Goal: Transaction & Acquisition: Obtain resource

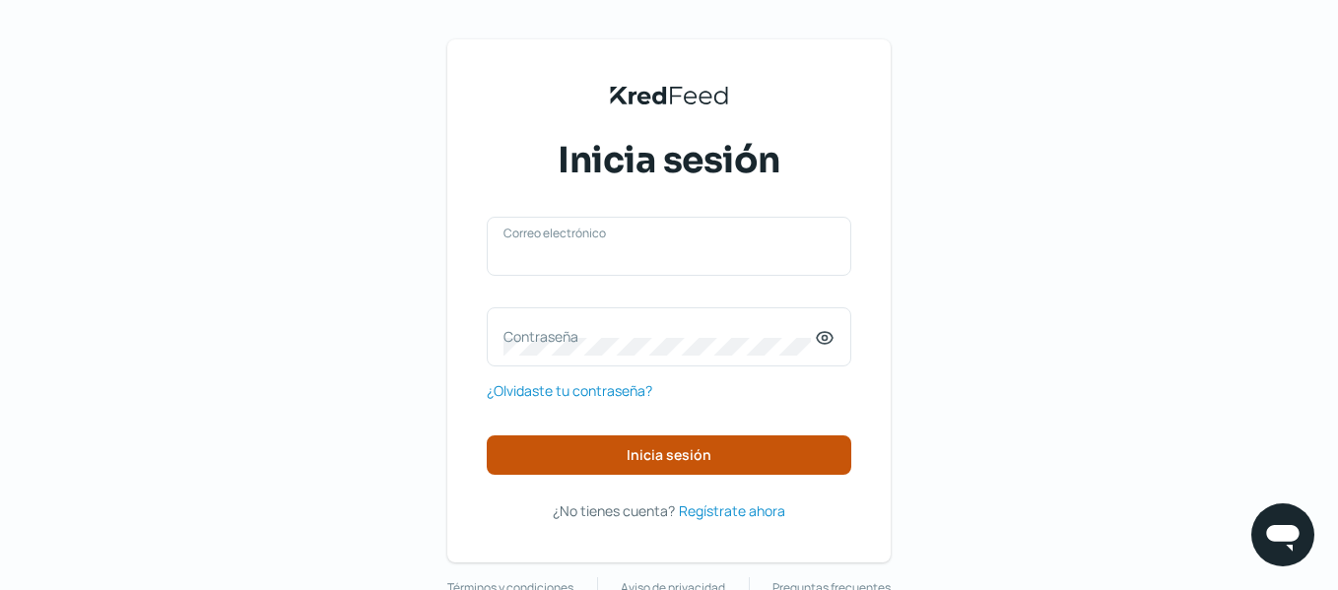
type input "[EMAIL_ADDRESS][DOMAIN_NAME]"
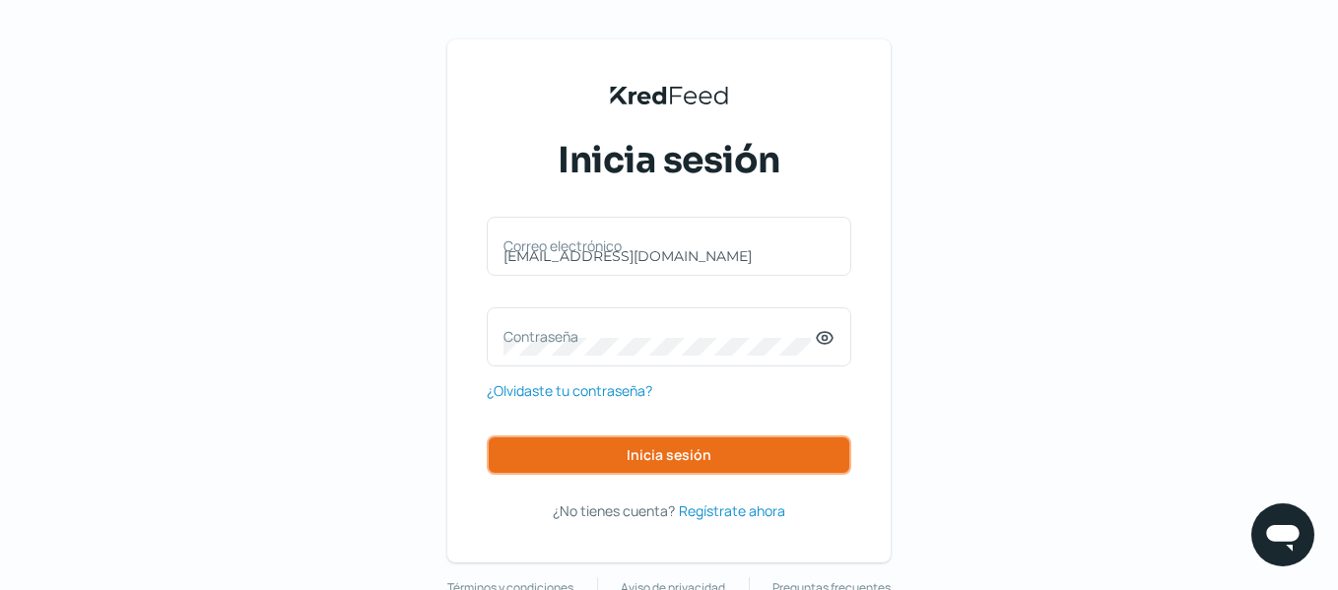
click at [682, 454] on span "Inicia sesión" at bounding box center [669, 455] width 85 height 14
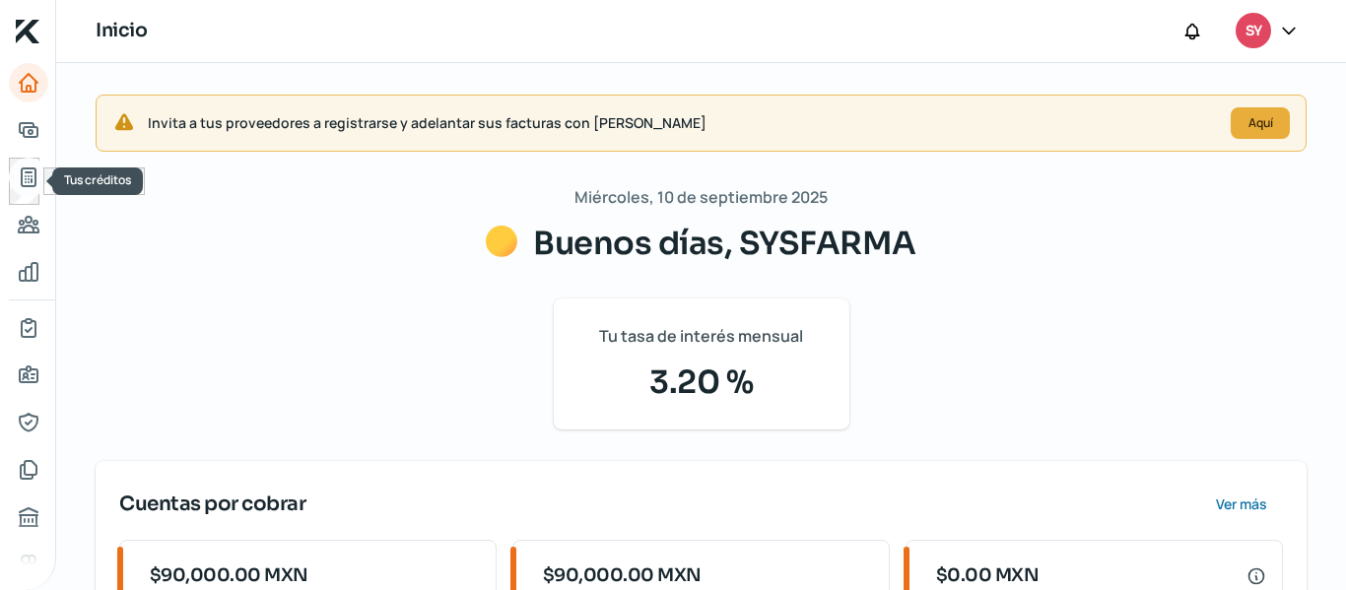
click at [38, 172] on icon "Tus créditos" at bounding box center [29, 178] width 24 height 24
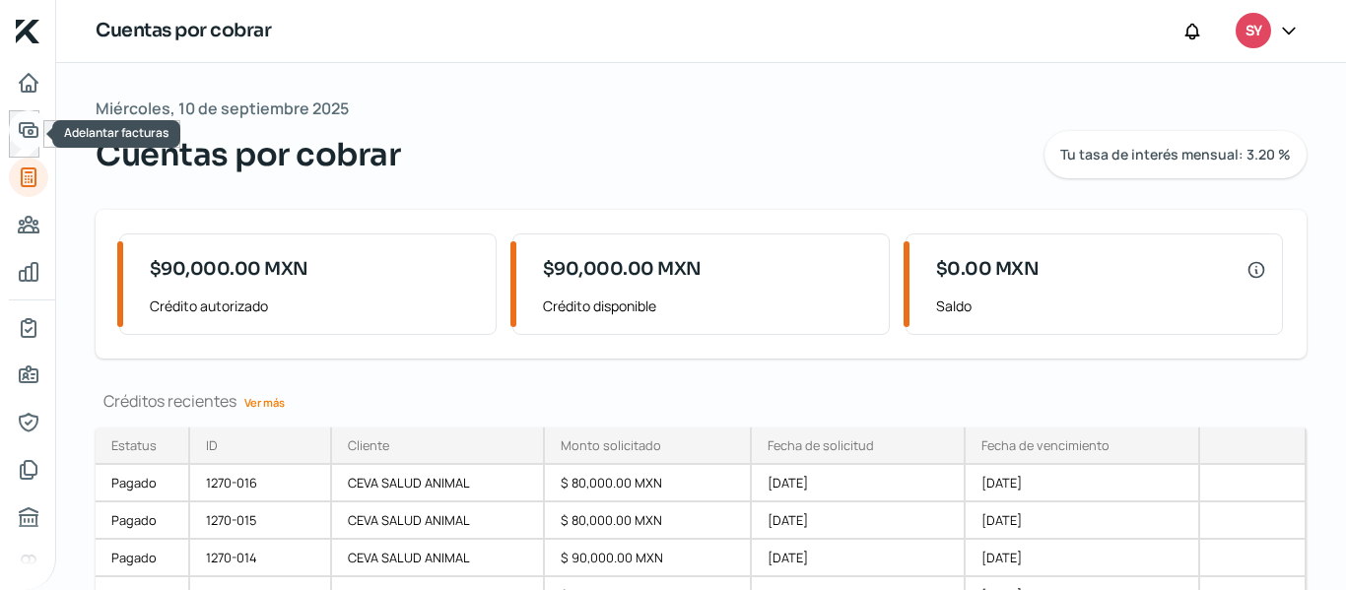
click at [21, 125] on icon "Adelantar facturas" at bounding box center [29, 130] width 24 height 24
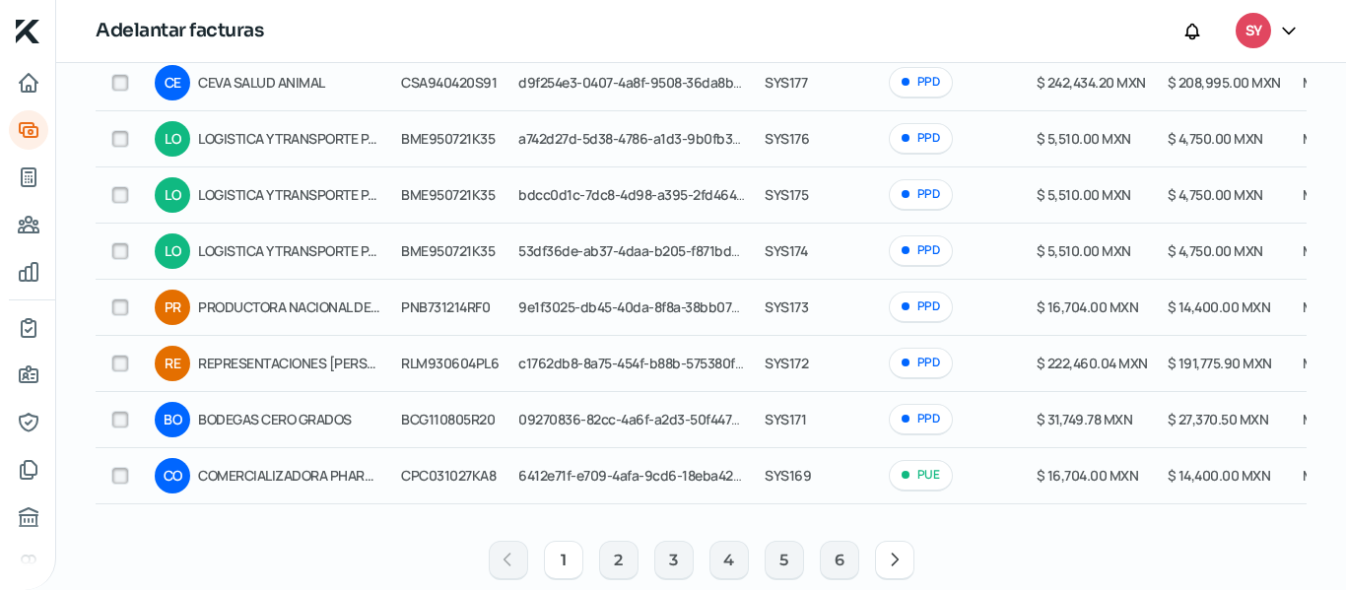
scroll to position [407, 0]
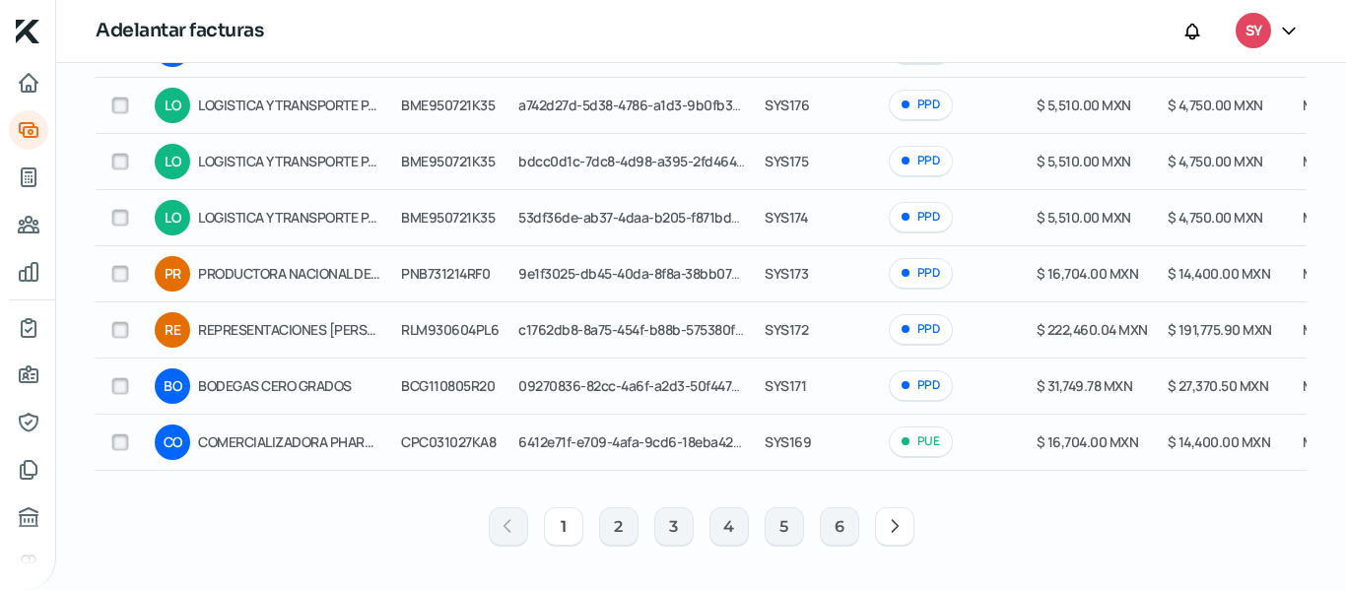
click at [885, 527] on icon at bounding box center [895, 526] width 20 height 20
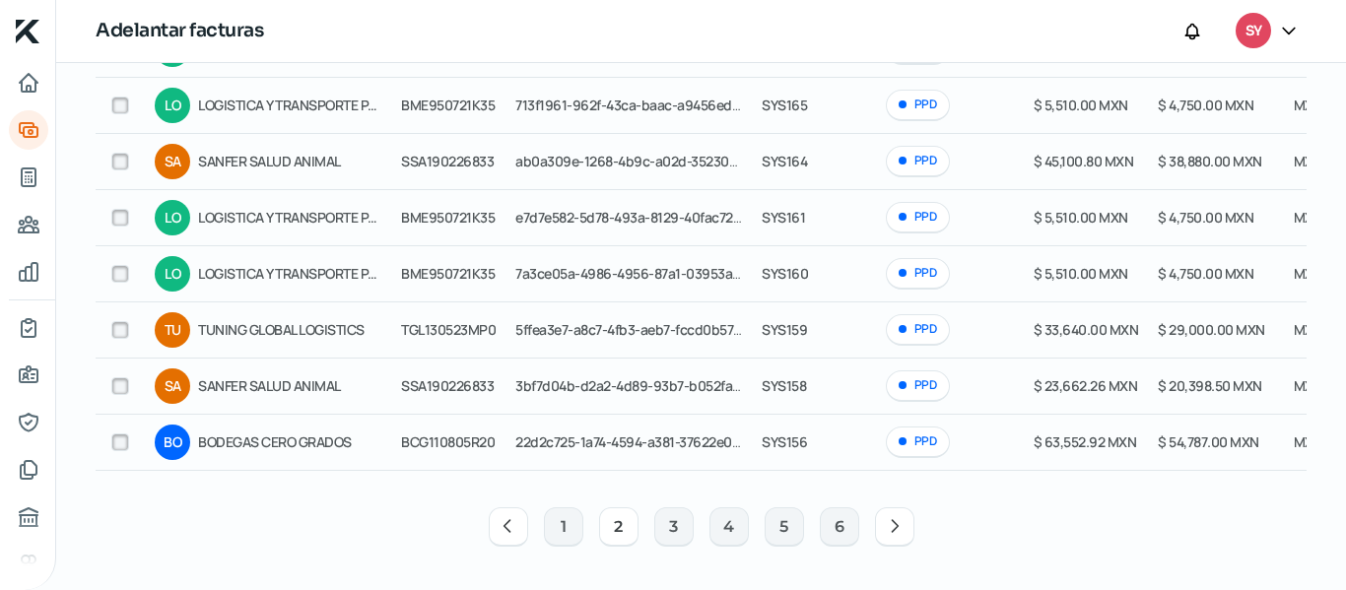
click at [631, 530] on button "2" at bounding box center [618, 527] width 39 height 39
click at [622, 533] on button "2" at bounding box center [618, 527] width 39 height 39
click at [548, 527] on button "1" at bounding box center [563, 527] width 39 height 39
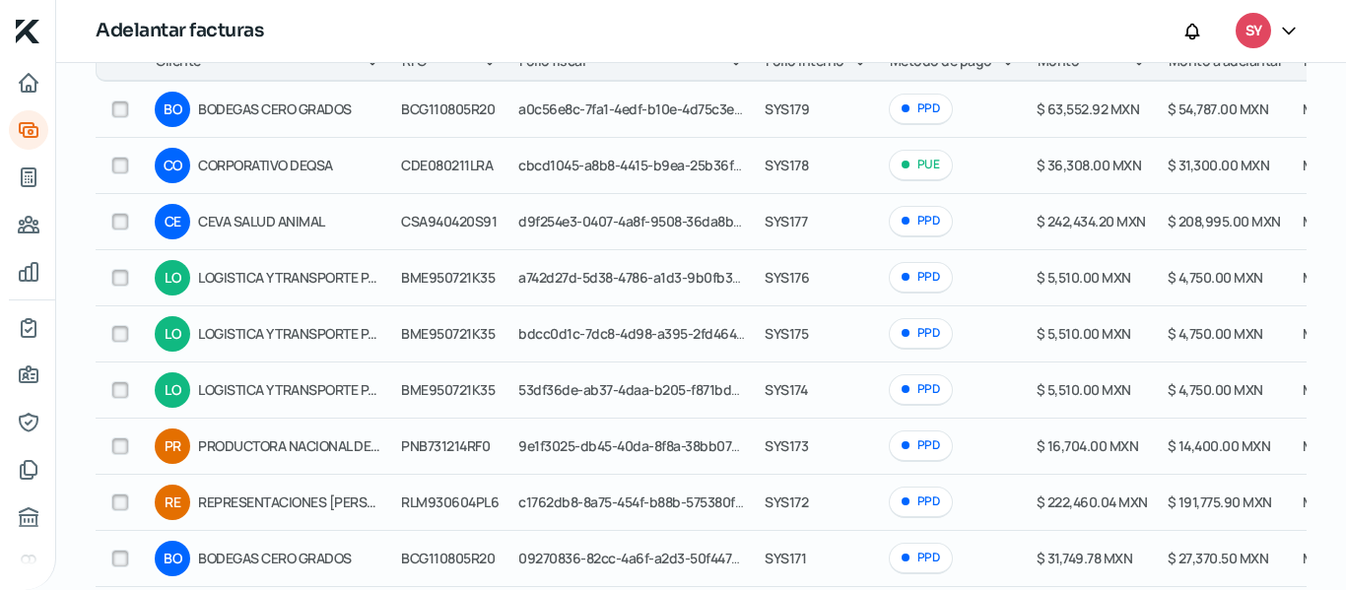
scroll to position [231, 0]
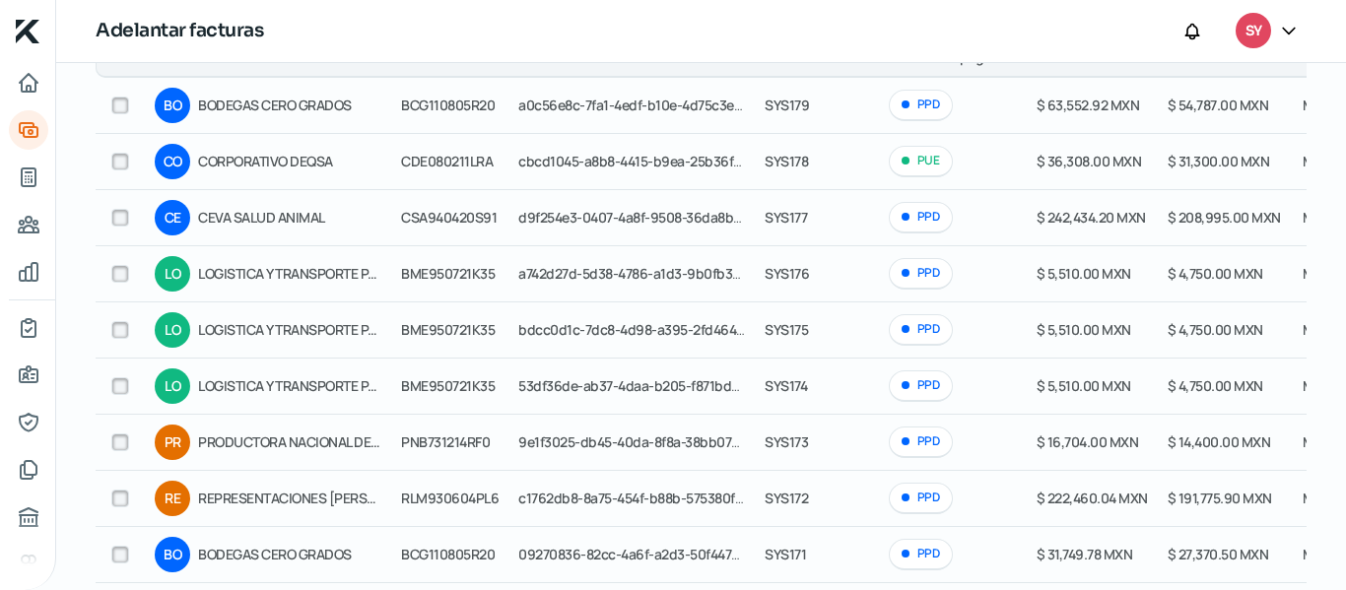
click at [123, 222] on input "checkbox" at bounding box center [120, 218] width 18 height 18
checkbox input "true"
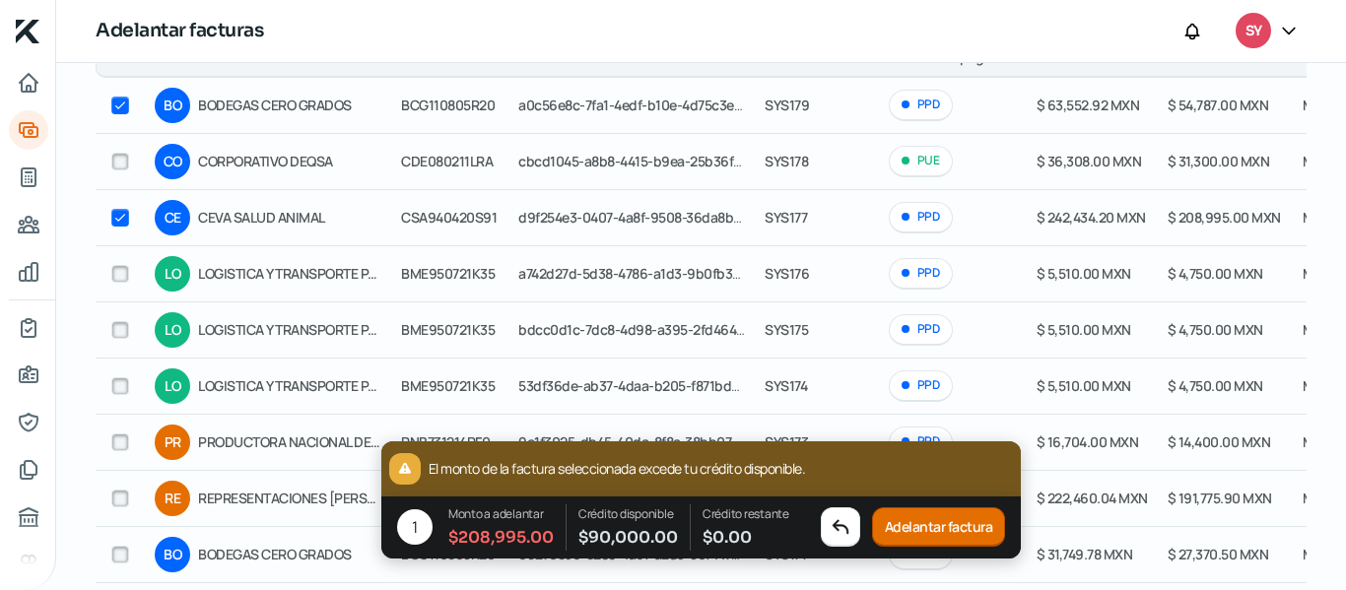
checkbox input "true"
checkbox input "false"
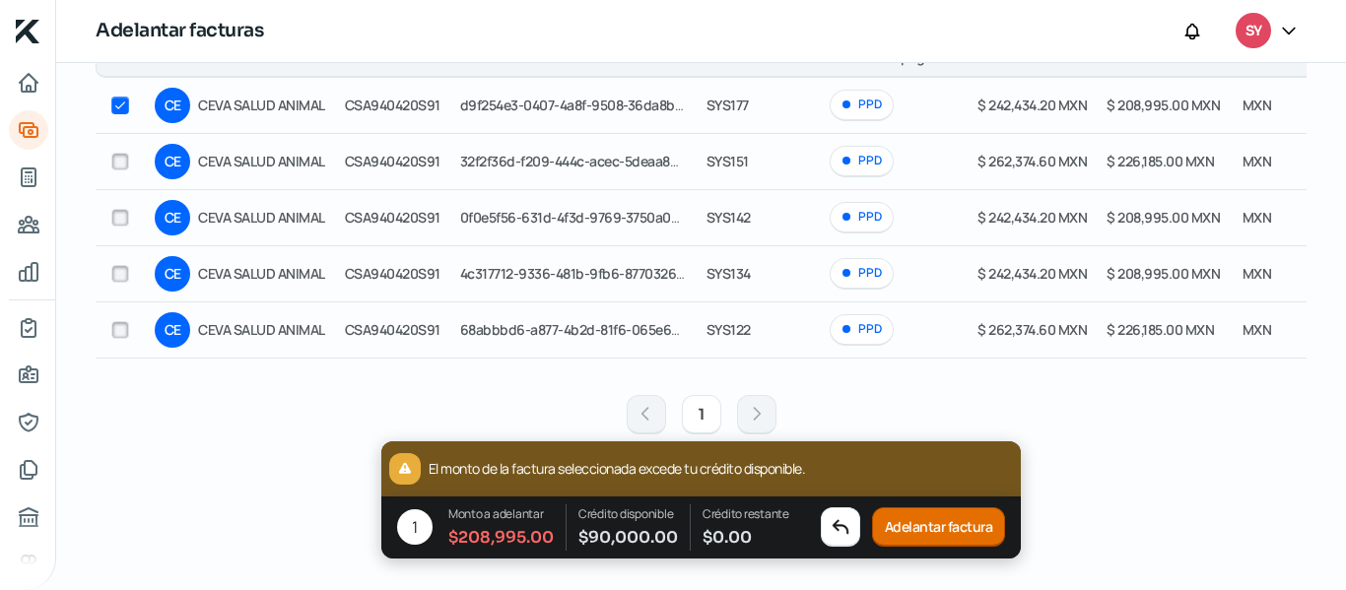
click at [705, 527] on span "$ 0.00" at bounding box center [746, 537] width 87 height 27
click at [600, 526] on span "$ 90,000.00" at bounding box center [628, 537] width 100 height 27
click at [426, 530] on div "1" at bounding box center [414, 527] width 35 height 35
drag, startPoint x: 420, startPoint y: 528, endPoint x: 1162, endPoint y: 440, distance: 747.4
click at [1162, 440] on div "[DATE] Adelantar facturas Actualiza tus facturas del SAT Actualizadas el: [DATE…" at bounding box center [701, 214] width 1211 height 700
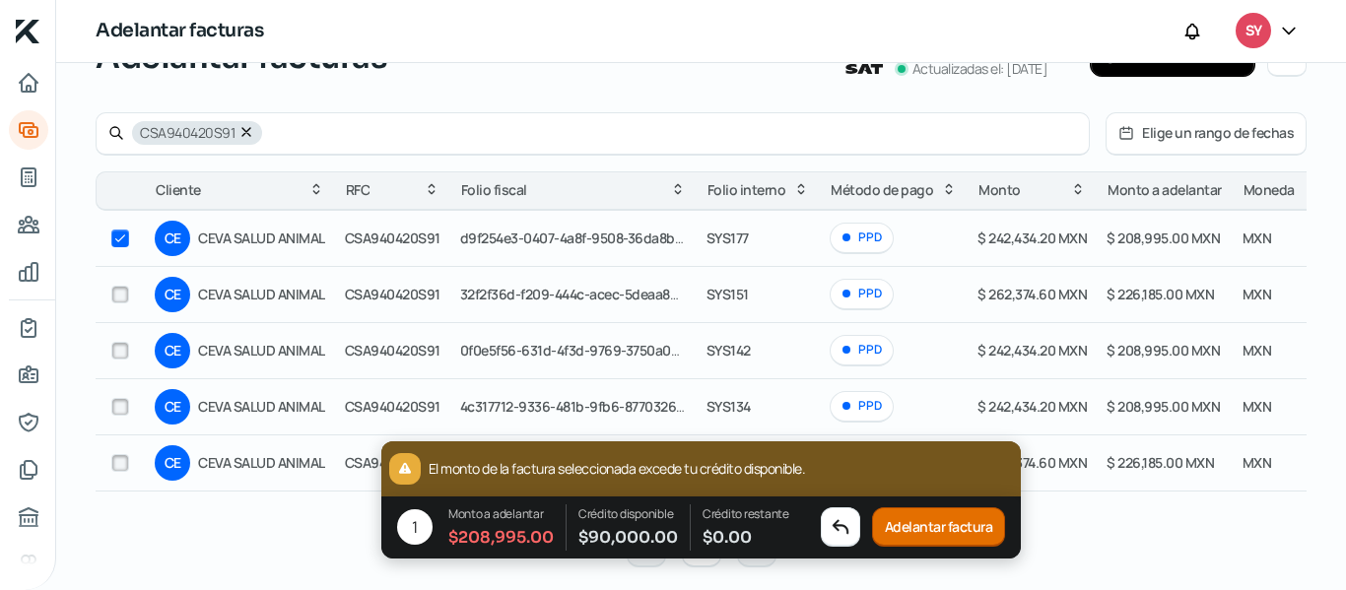
scroll to position [211, 0]
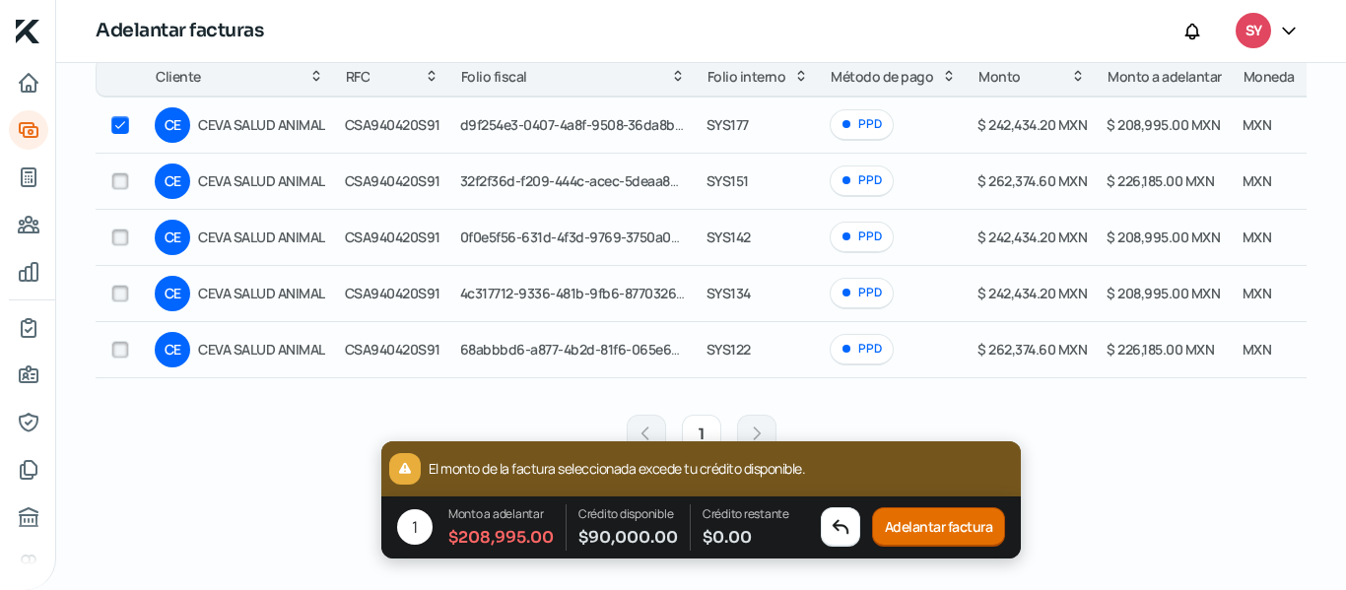
drag, startPoint x: 1046, startPoint y: 383, endPoint x: 1128, endPoint y: 371, distance: 83.8
click at [1128, 371] on table "Cliente RFC Folio fiscal Folio interno Método de pago Monto Monto a adelantar M…" at bounding box center [804, 222] width 1417 height 329
click at [1187, 121] on span "$ 208,995.00 MXN" at bounding box center [1163, 124] width 113 height 19
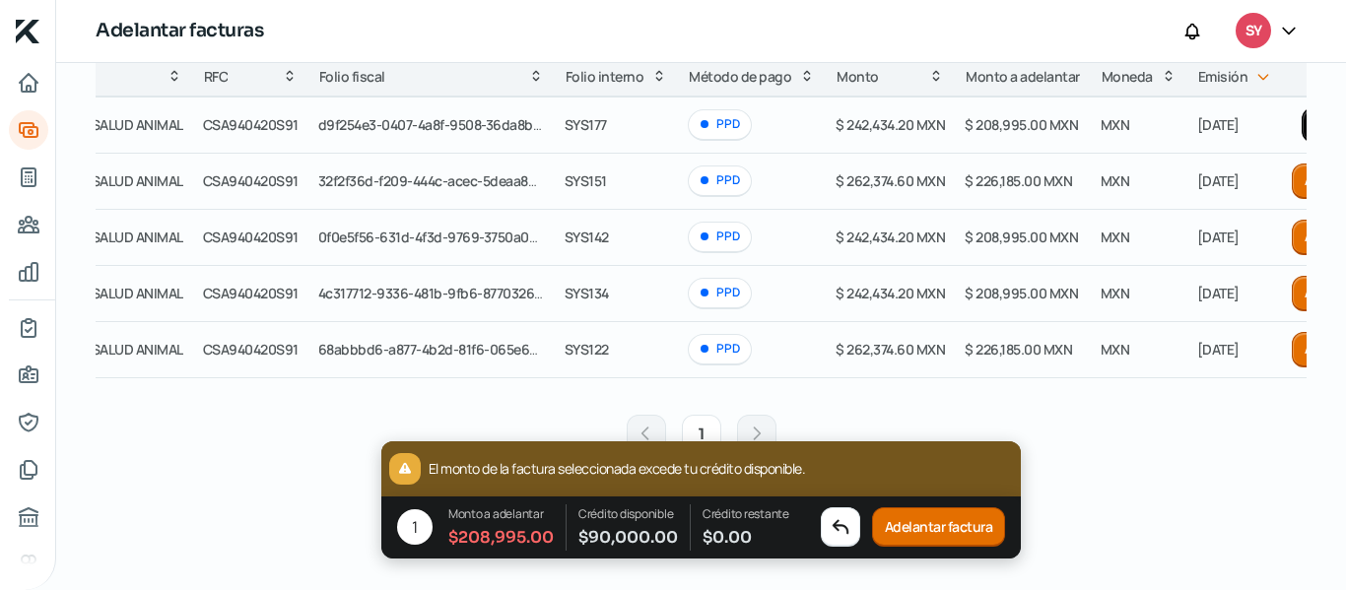
scroll to position [0, 204]
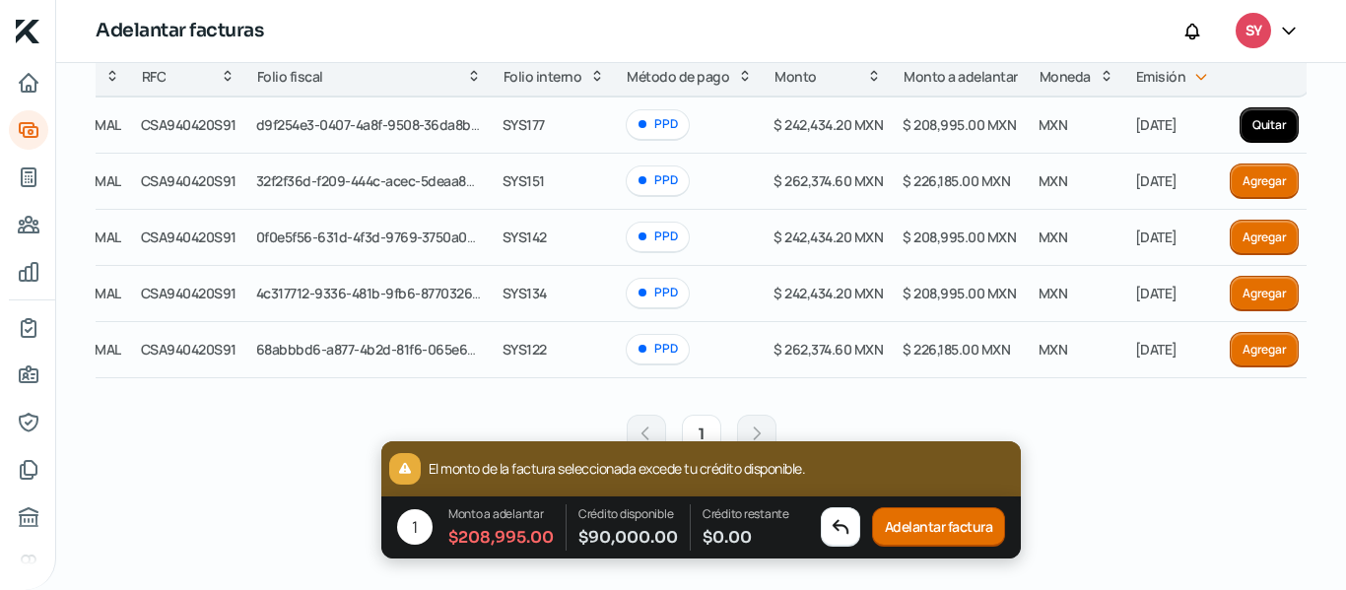
click at [959, 519] on button "Adelantar factura" at bounding box center [939, 528] width 134 height 39
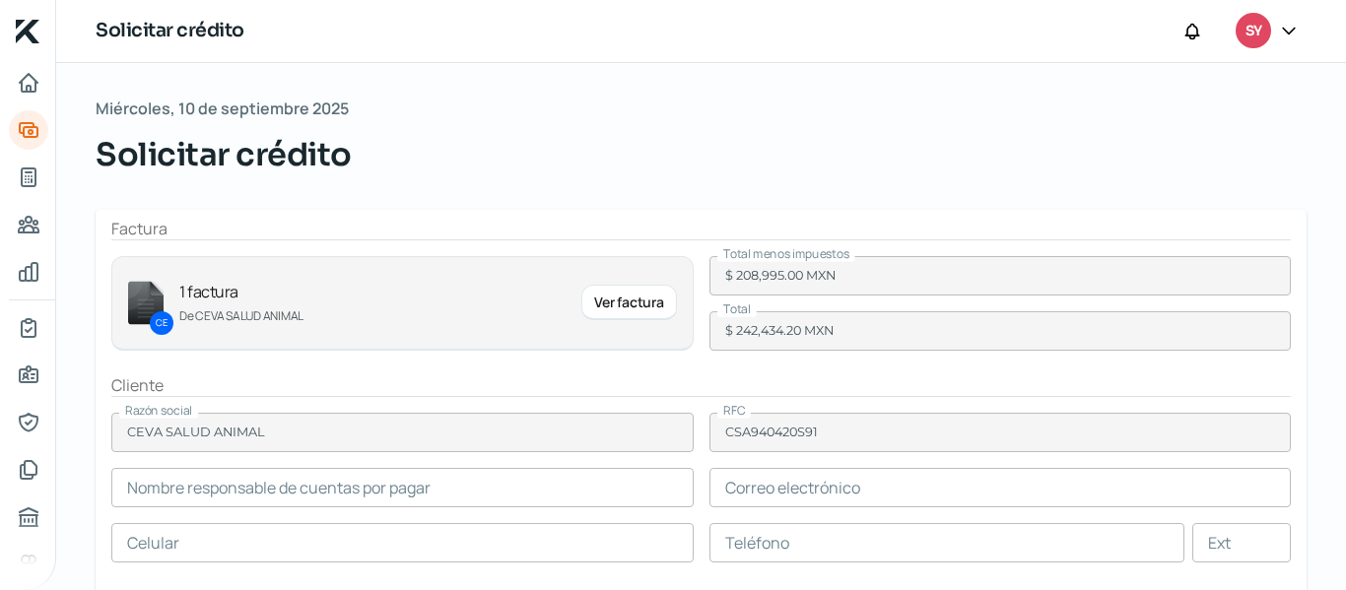
type input "[PERSON_NAME]"
type input "[PERSON_NAME][EMAIL_ADDRESS][PERSON_NAME][DOMAIN_NAME]"
type input "55 - 6872 - 7836"
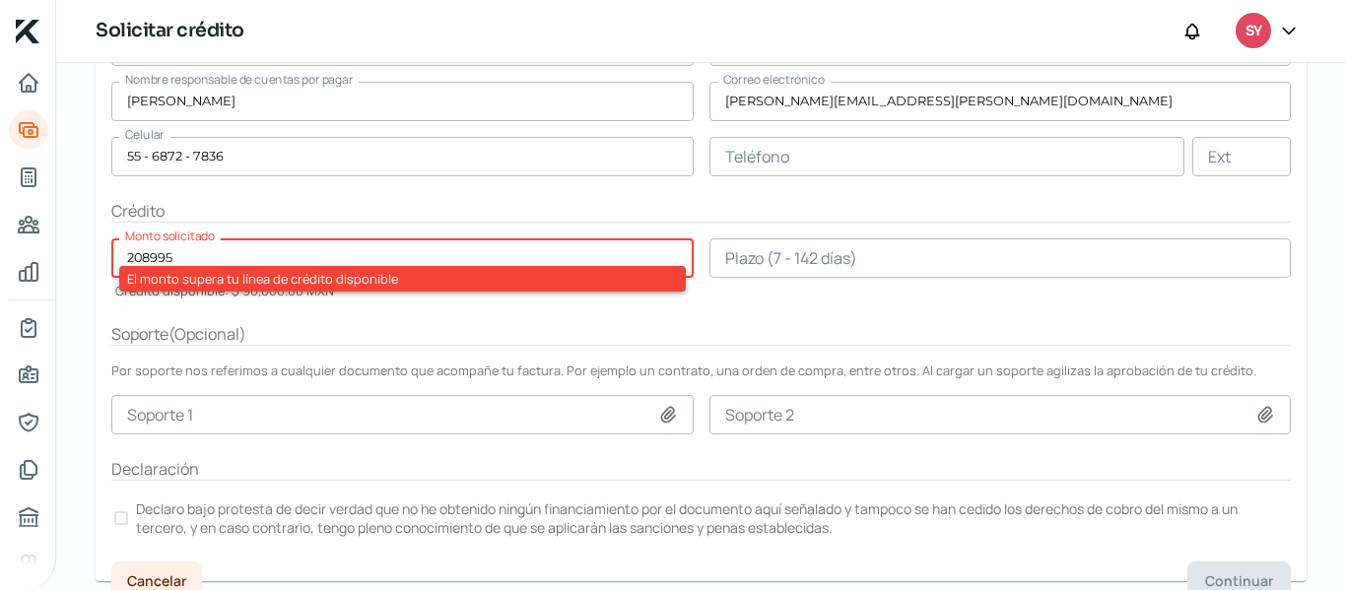
scroll to position [409, 0]
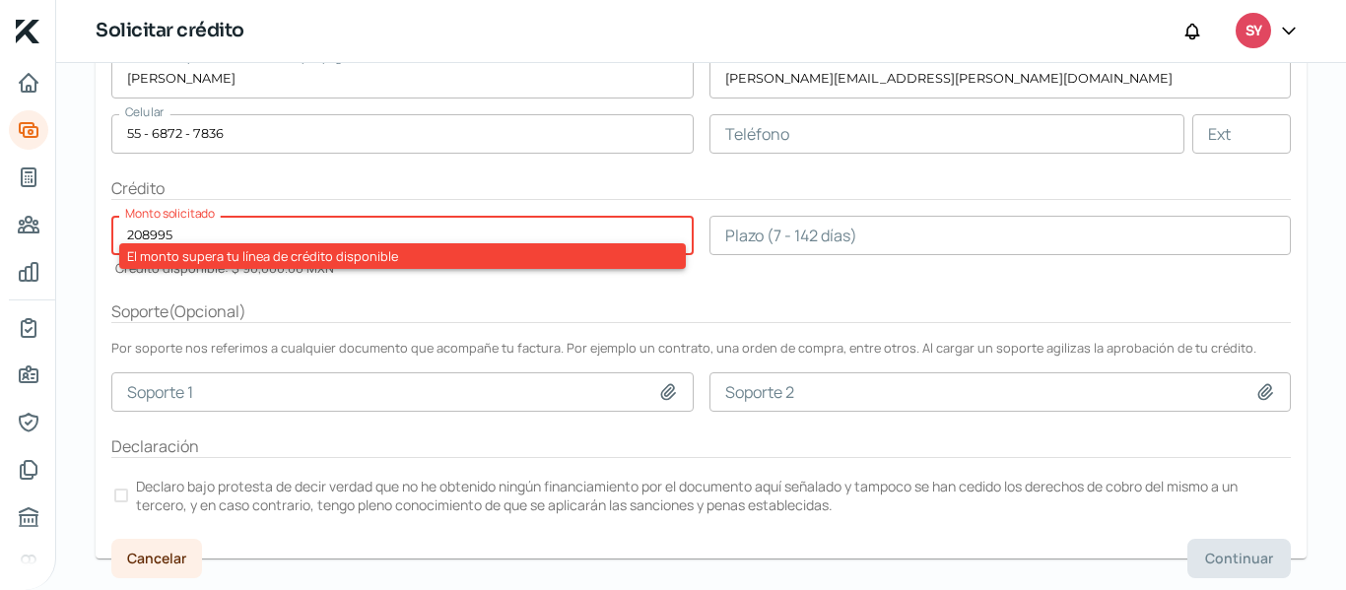
drag, startPoint x: 222, startPoint y: 227, endPoint x: 0, endPoint y: 281, distance: 228.3
click at [0, 281] on div "Inicio | KredFeed Solicitar crédito SY [DATE] Solicitar crédito Factura [DATE] …" at bounding box center [673, 295] width 1346 height 590
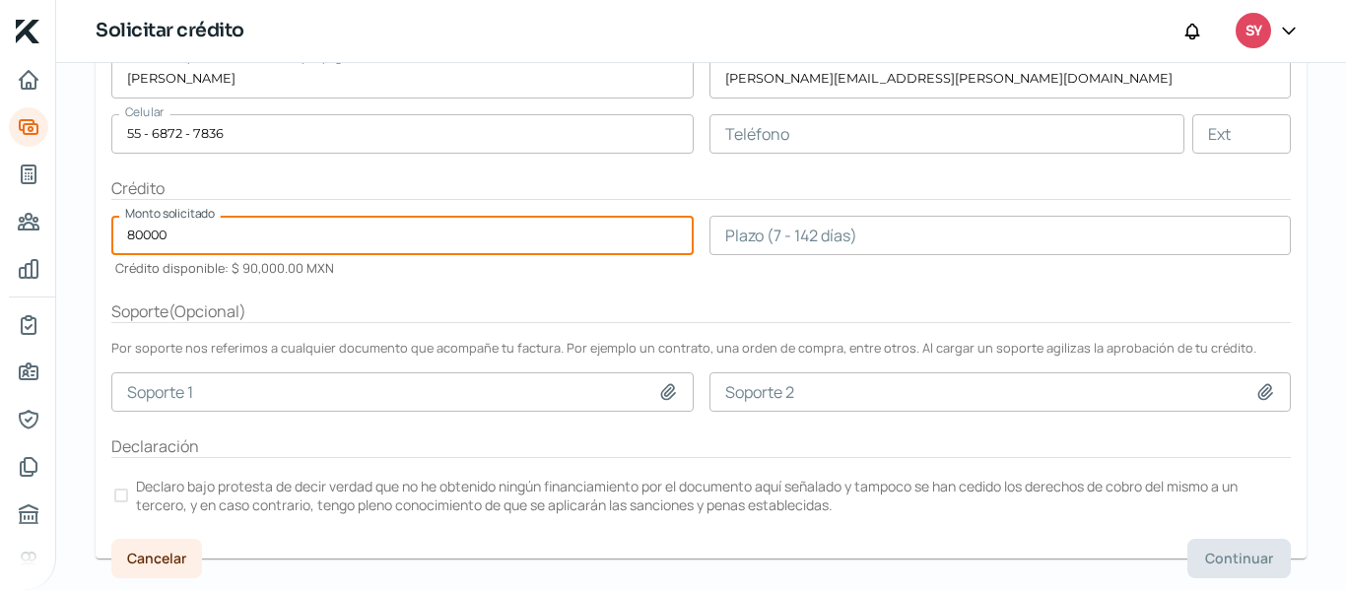
type input "80000"
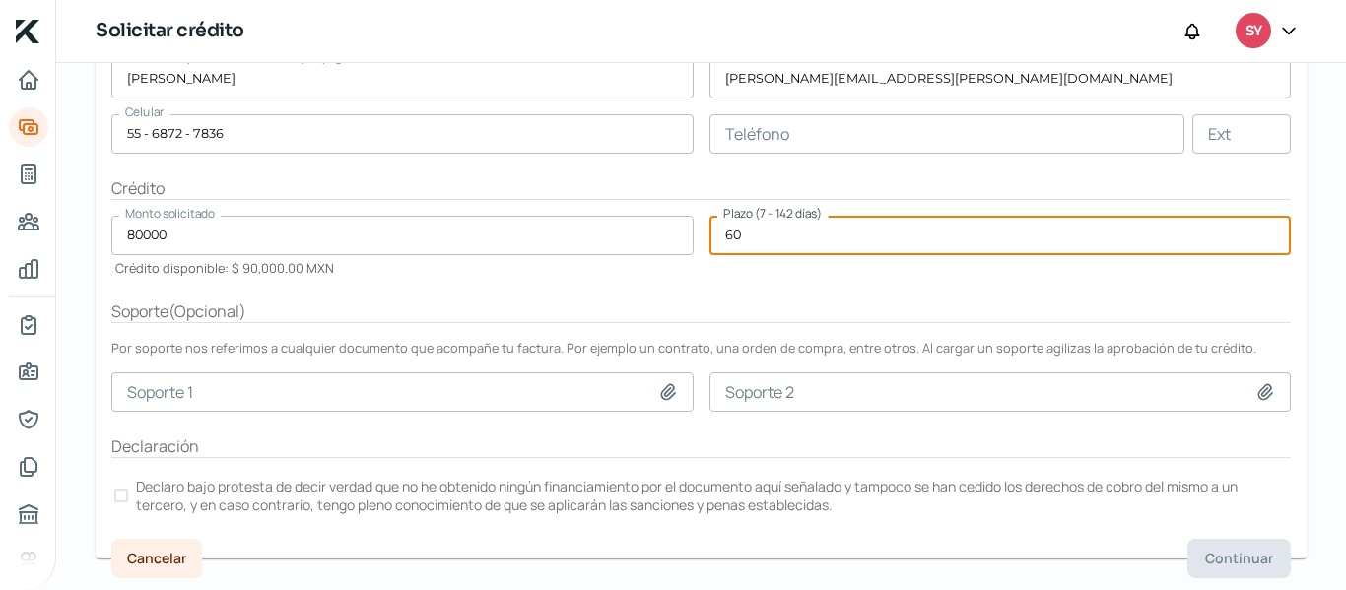
type input "60"
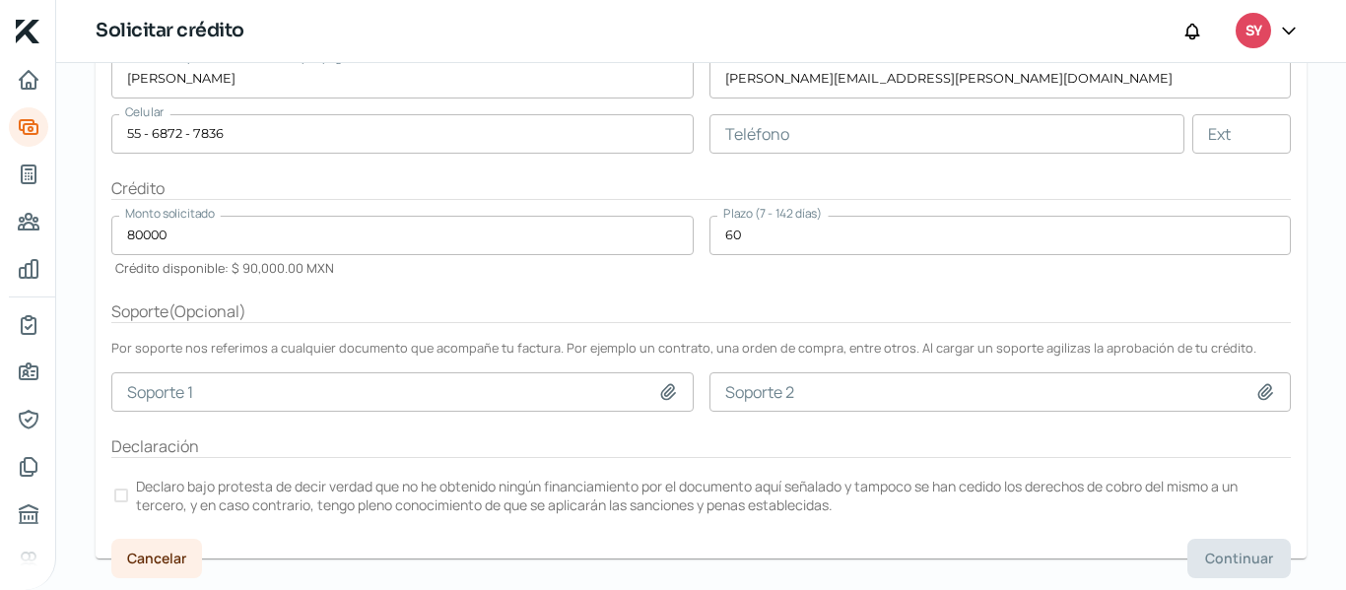
click at [658, 401] on icon at bounding box center [668, 392] width 20 height 20
type input "C:\fakepath\811a44e7-84ea-4f24-9034-31a5539b7b86-firstSupport-cbjM76PK2y8AQOQ-2…"
type input "811a44e7-84ea-4f24-9034-31a5539b7b86-firstSupport-cbjM76PK2y8AQOQ-23-09-2024.pdf"
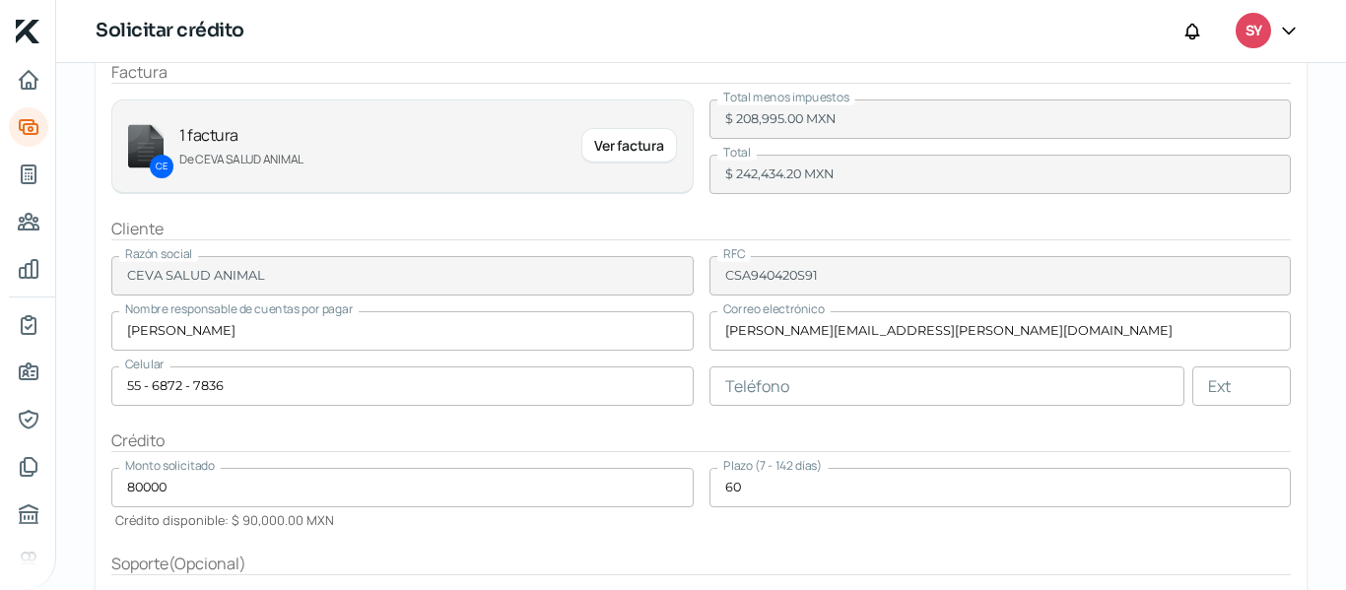
scroll to position [164, 0]
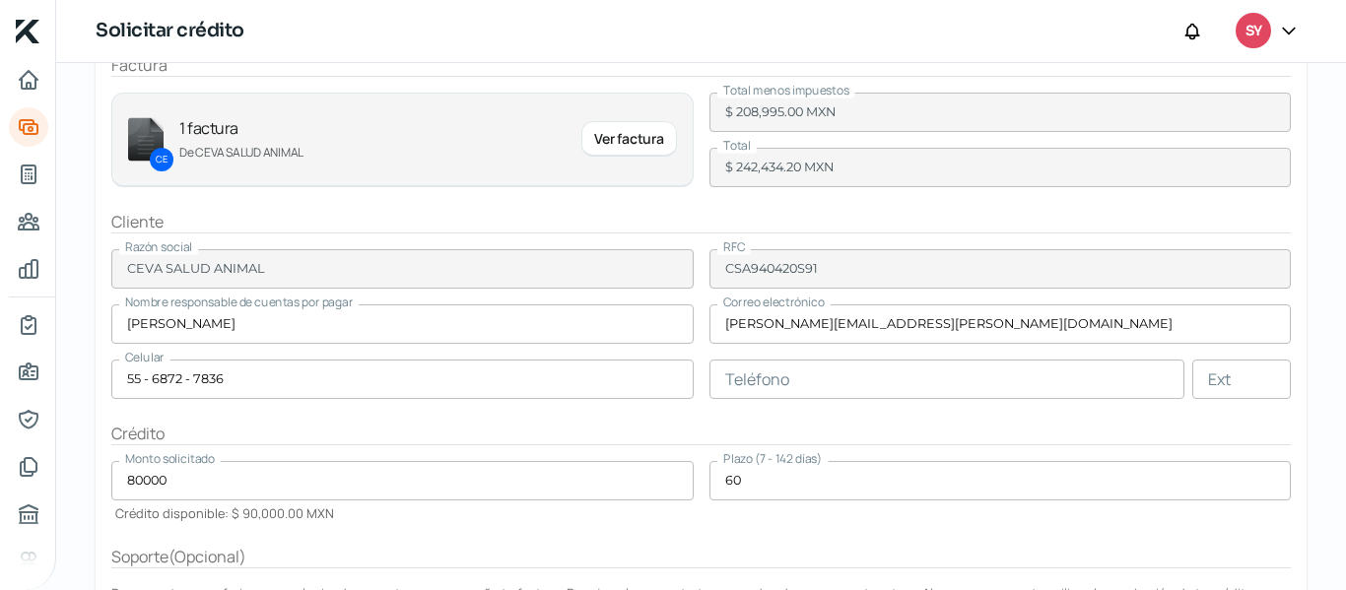
click at [644, 143] on div "Ver factura" at bounding box center [628, 138] width 95 height 35
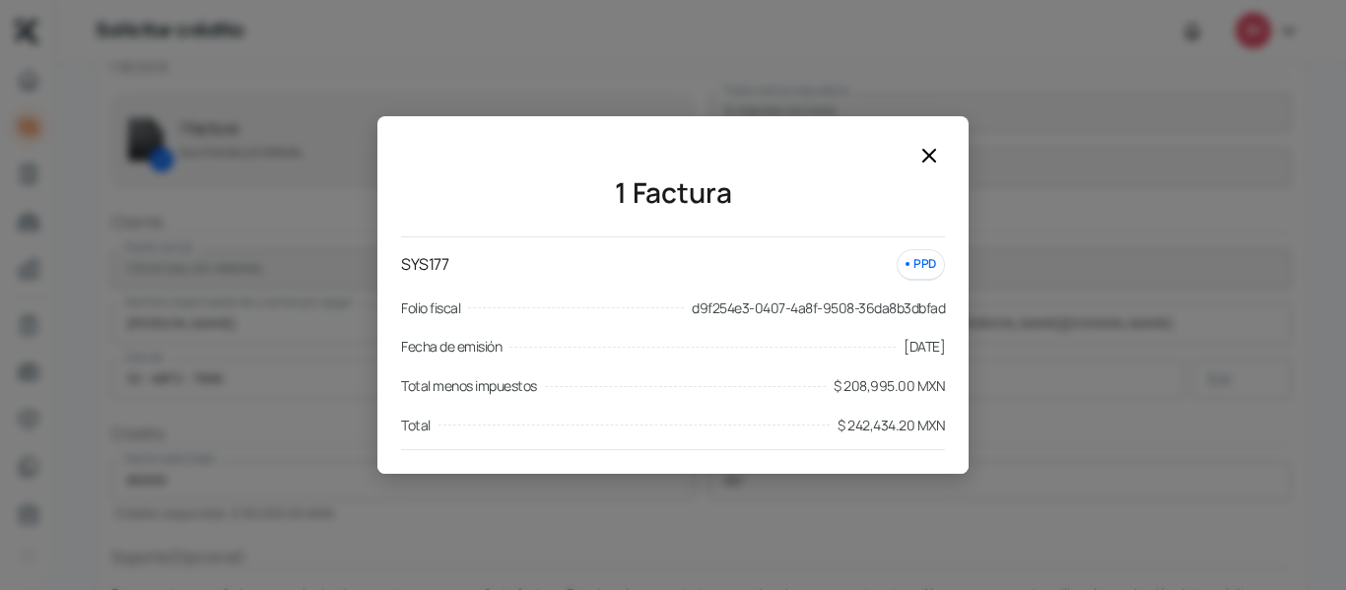
click at [715, 315] on span "d9f254e3-0407-4a8f-9508-36da8b3dbfad" at bounding box center [818, 309] width 253 height 24
click at [1053, 382] on div "1 Factura SYS177 PPD Folio fiscal d9f254e3-0407-4a8f-9508-36da8b3dbfad Fecha de…" at bounding box center [673, 295] width 1346 height 590
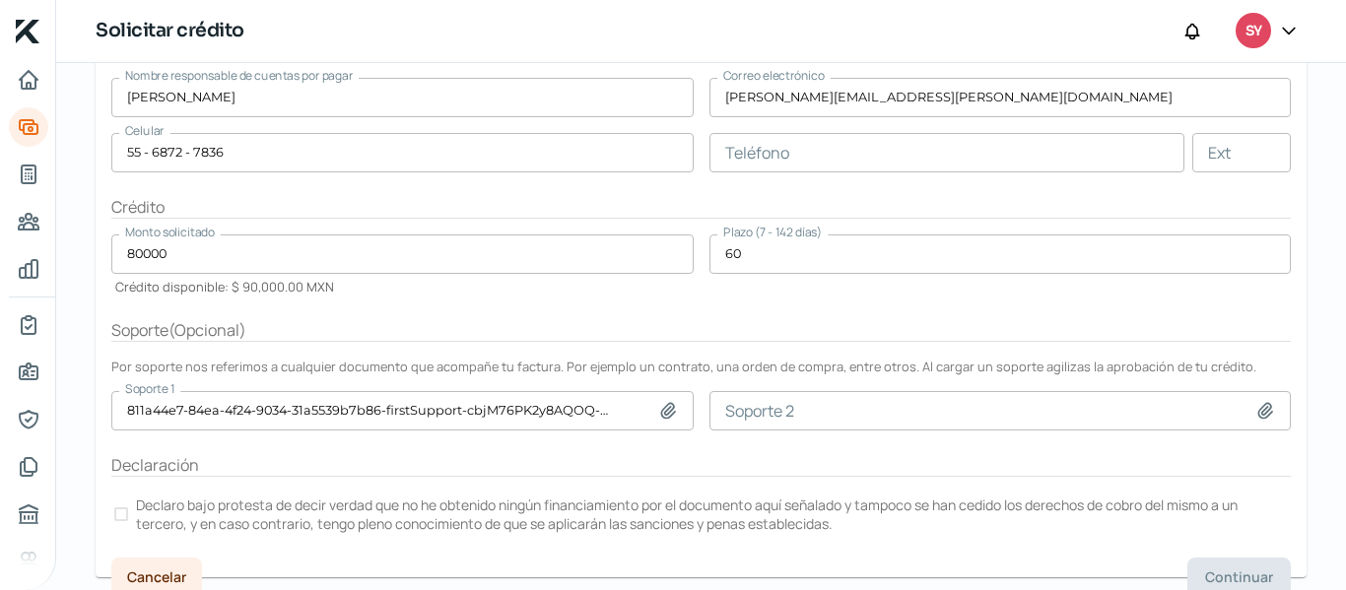
scroll to position [409, 0]
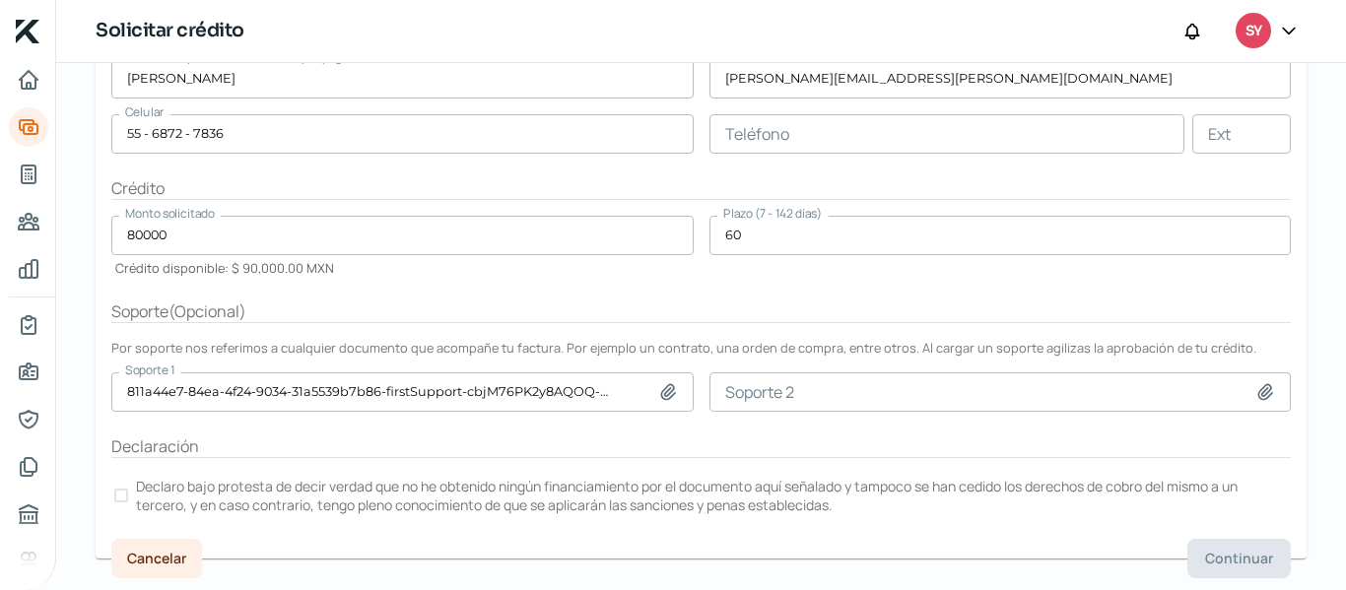
click at [124, 490] on div at bounding box center [121, 496] width 14 height 14
click at [1196, 569] on button "Continuar" at bounding box center [1239, 558] width 103 height 39
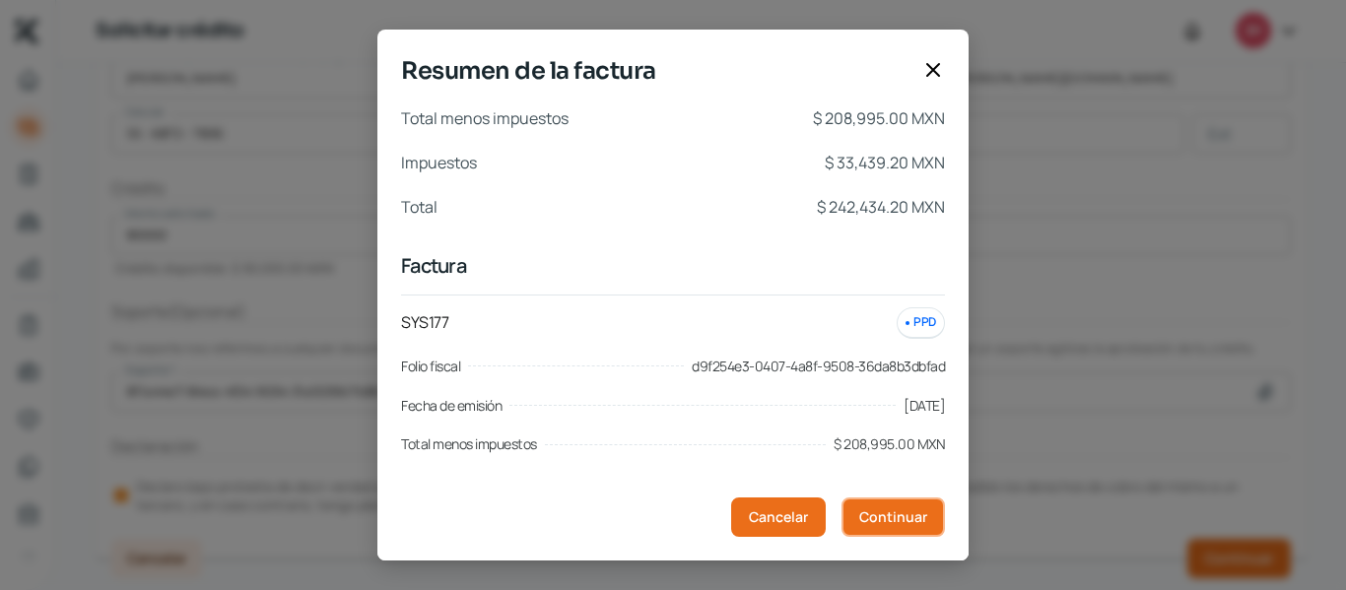
click at [917, 517] on span "Continuar" at bounding box center [893, 517] width 68 height 14
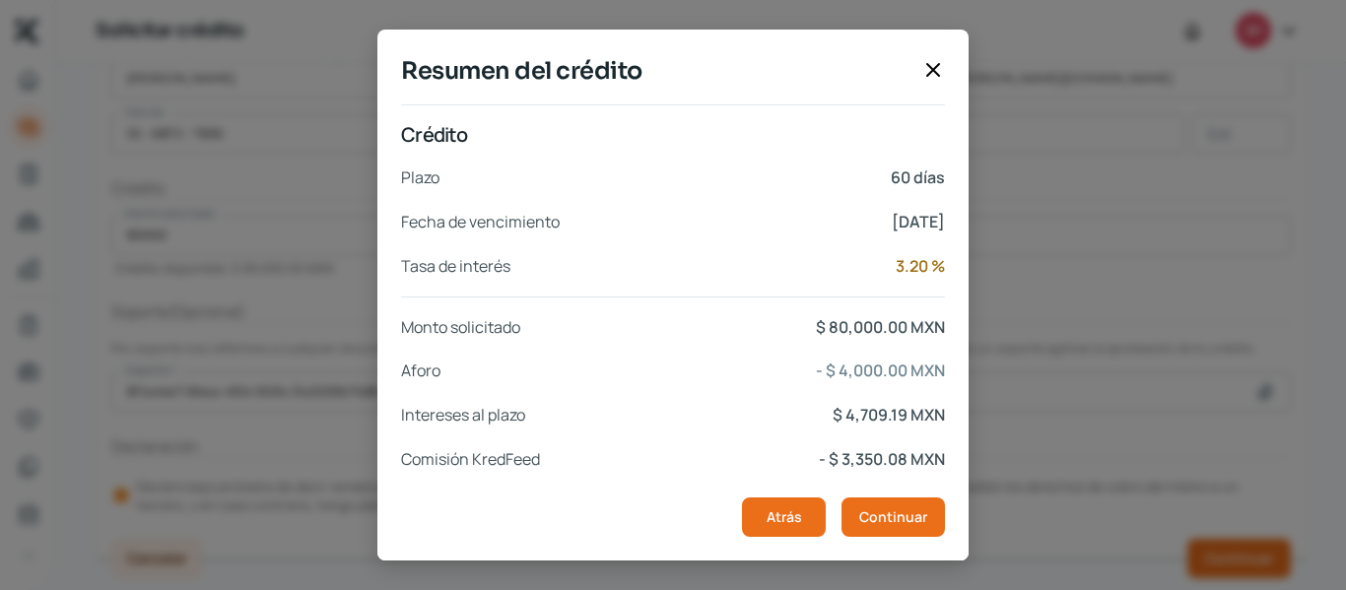
scroll to position [459, 0]
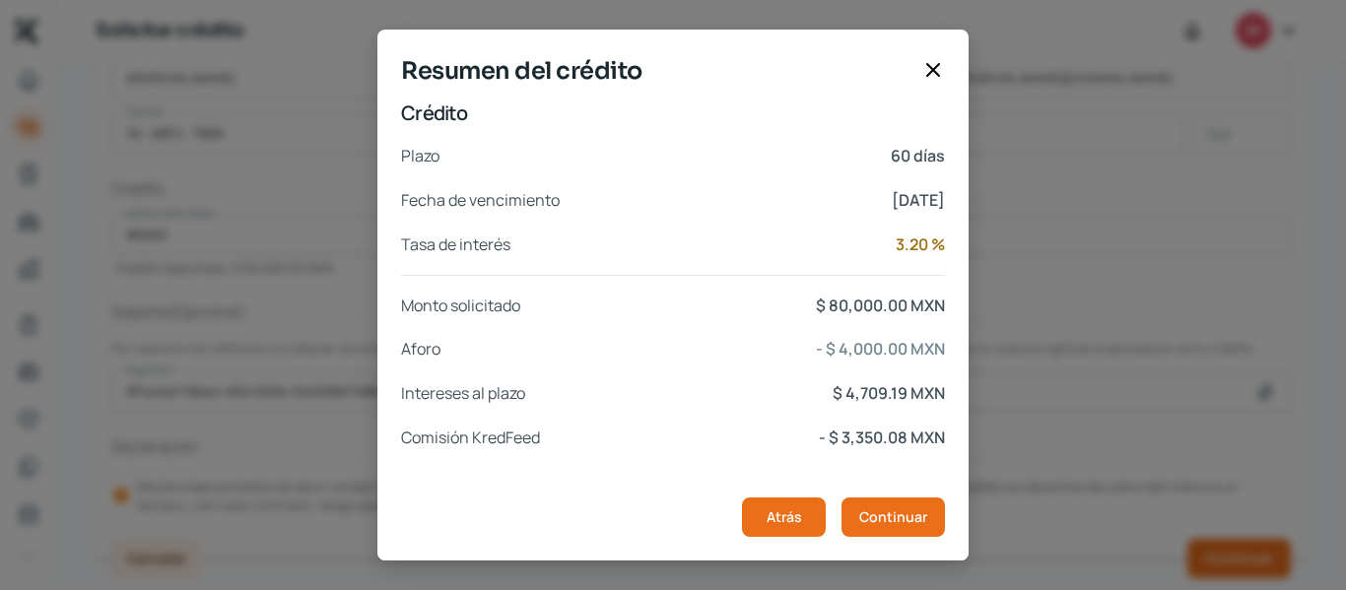
click at [880, 497] on footer "Atrás Continuar" at bounding box center [696, 517] width 591 height 87
click at [888, 510] on span "Continuar" at bounding box center [893, 517] width 68 height 14
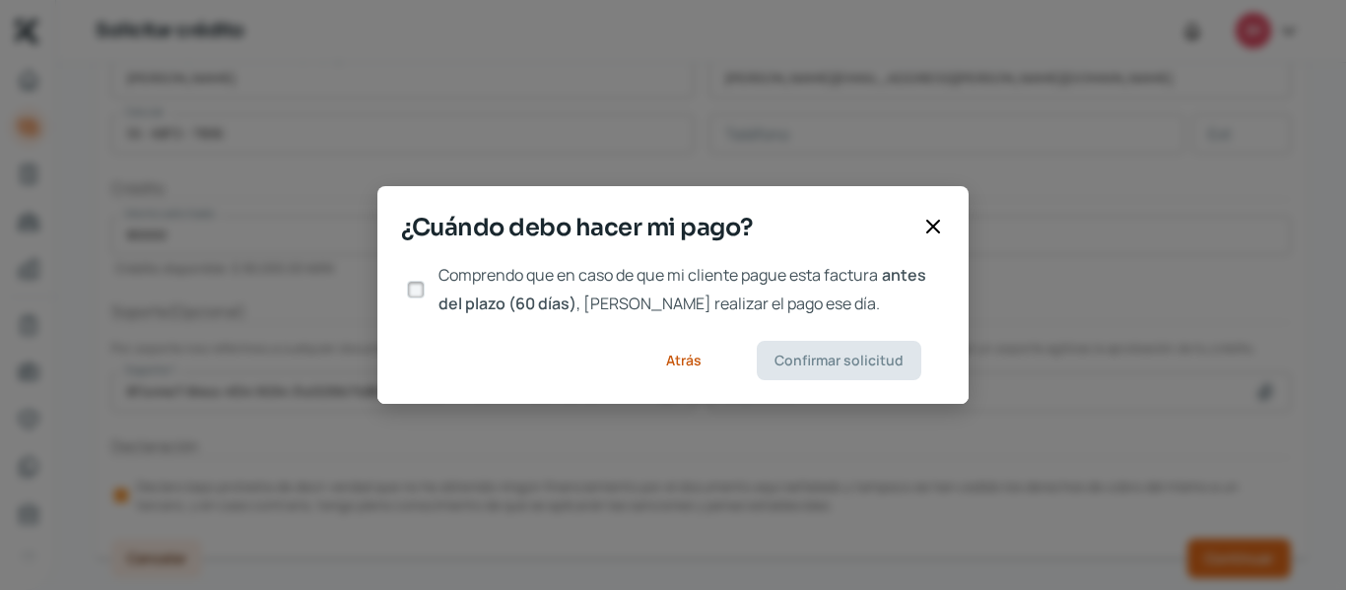
click at [417, 285] on input "Comprendo que en caso de que mi cliente pague esta factura antes del plazo (60 …" at bounding box center [416, 290] width 18 height 18
checkbox input "true"
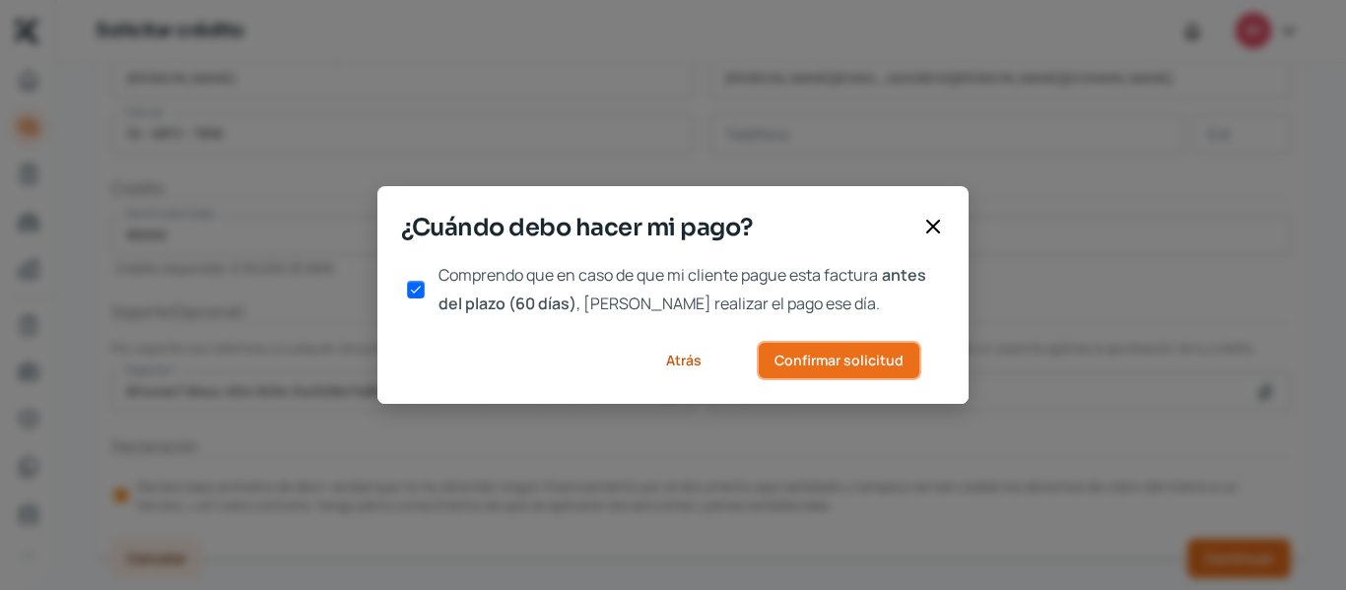
click at [825, 347] on button "Confirmar solicitud" at bounding box center [839, 360] width 165 height 39
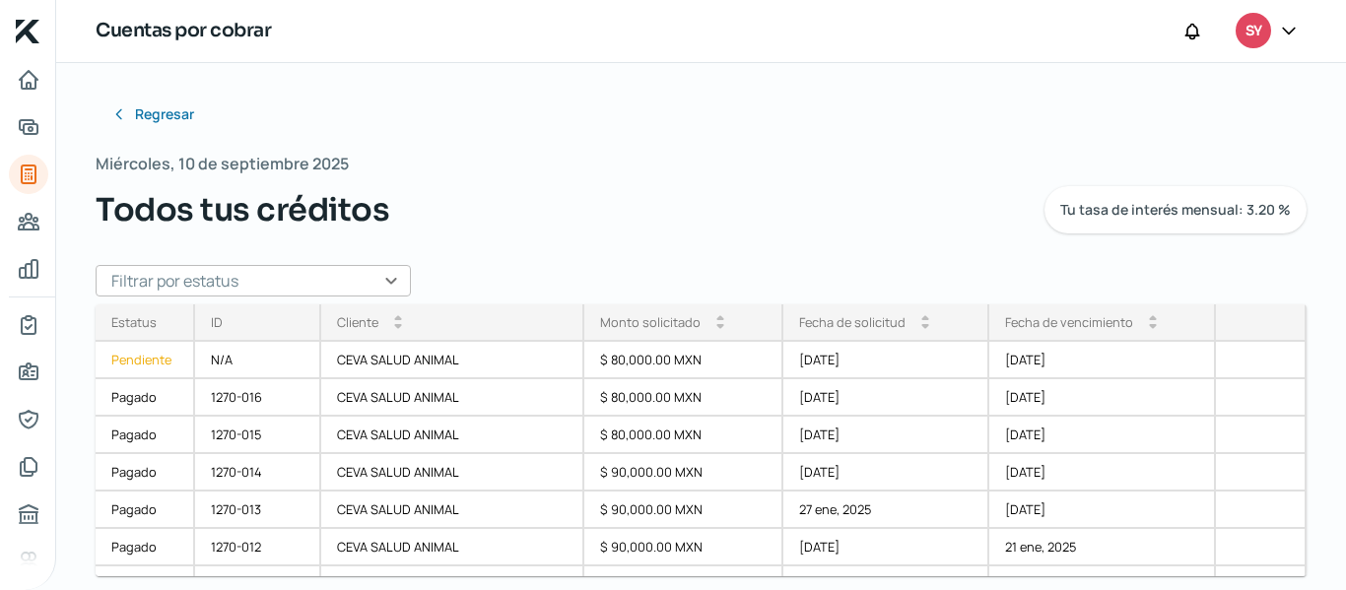
click at [510, 129] on div "Regresar [DATE] Todos tus créditos Tu tasa de interés mensual: 3.20 % Filtrar p…" at bounding box center [701, 267] width 1211 height 344
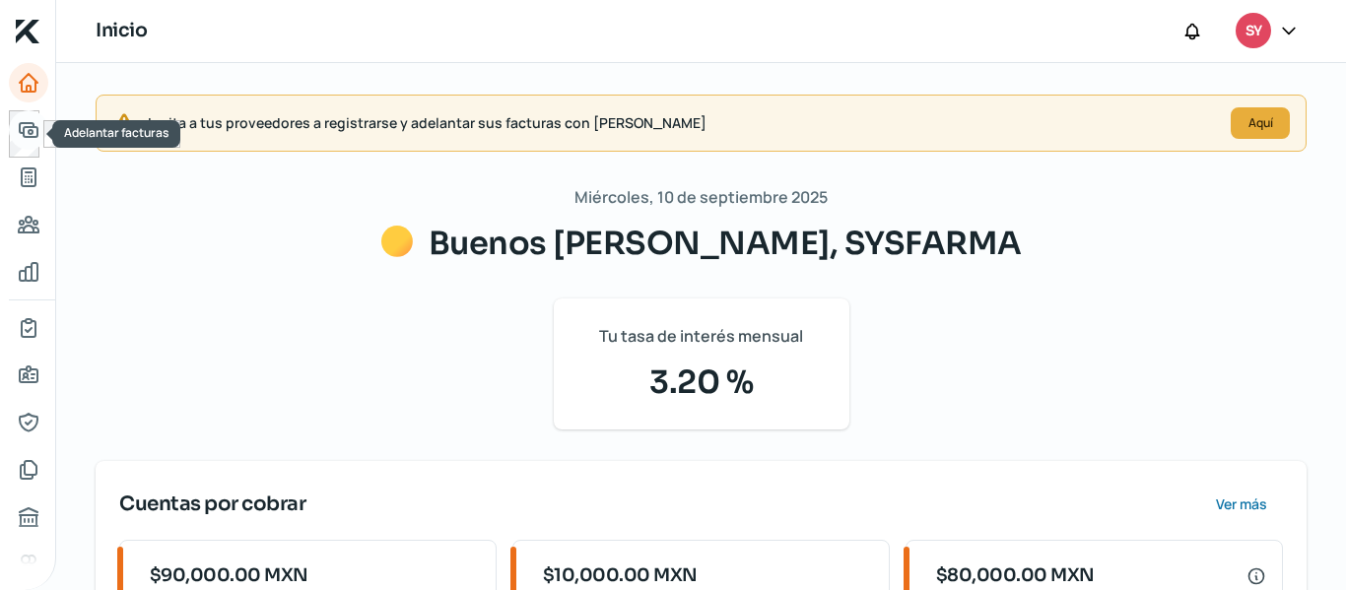
click at [40, 130] on link "Adelantar facturas" at bounding box center [28, 129] width 39 height 39
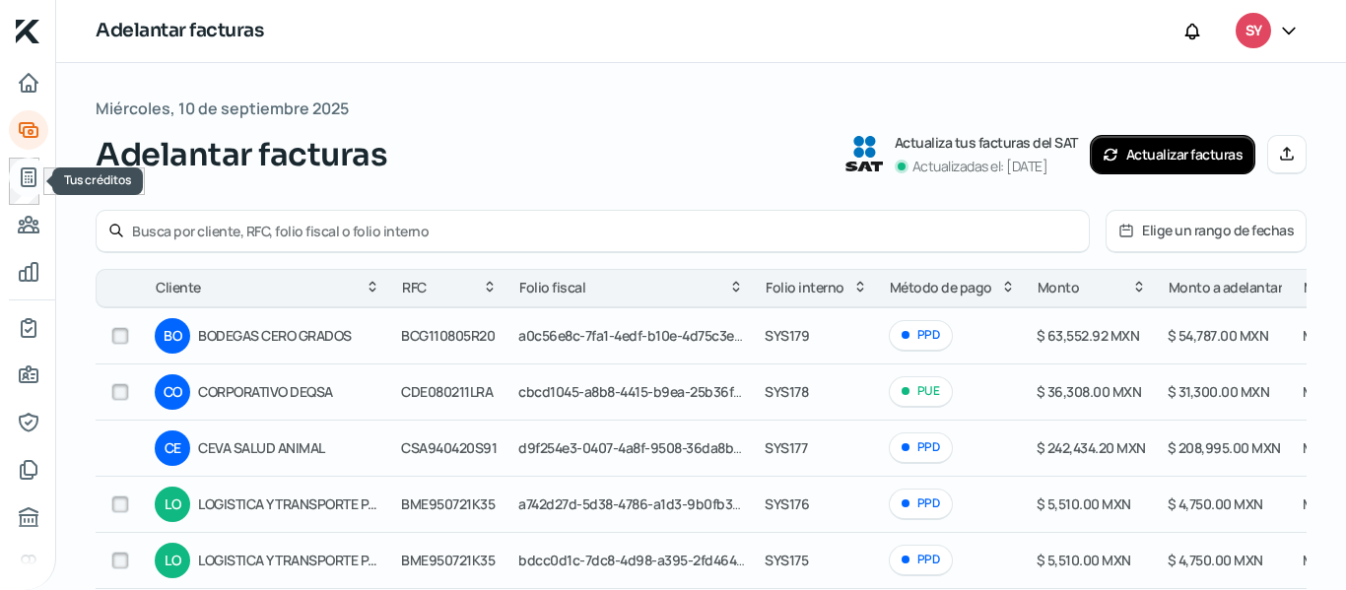
click at [33, 171] on icon "Tus créditos" at bounding box center [29, 178] width 24 height 24
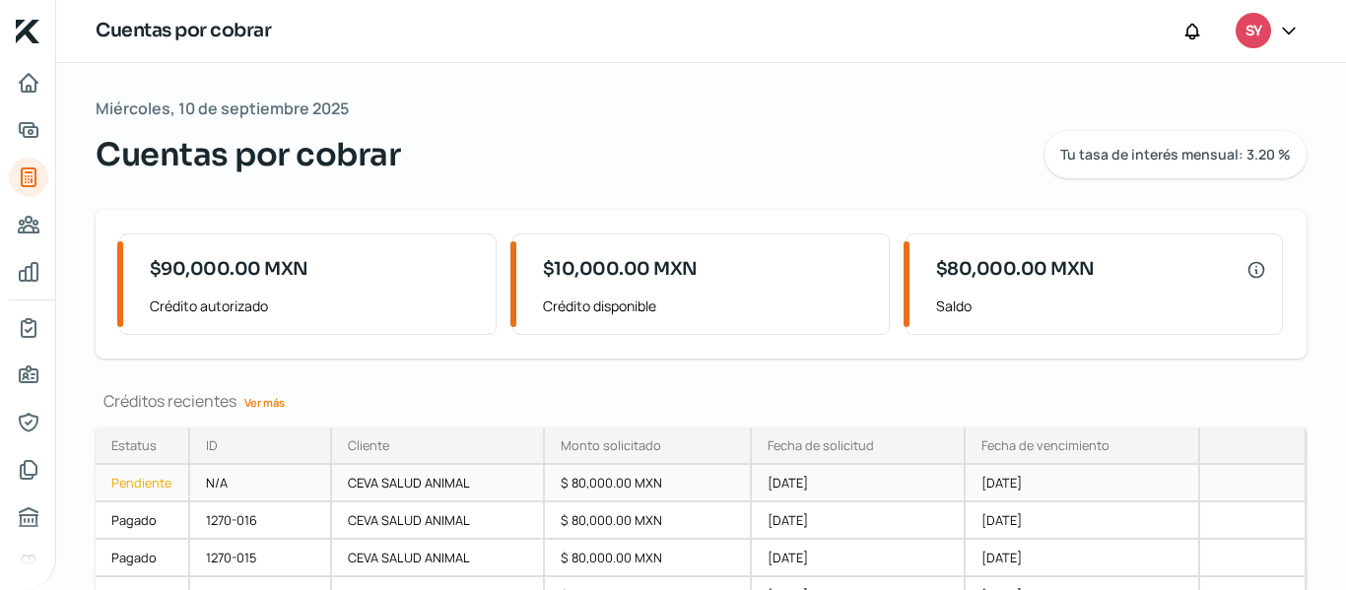
click at [979, 472] on div "[DATE]" at bounding box center [1083, 483] width 235 height 37
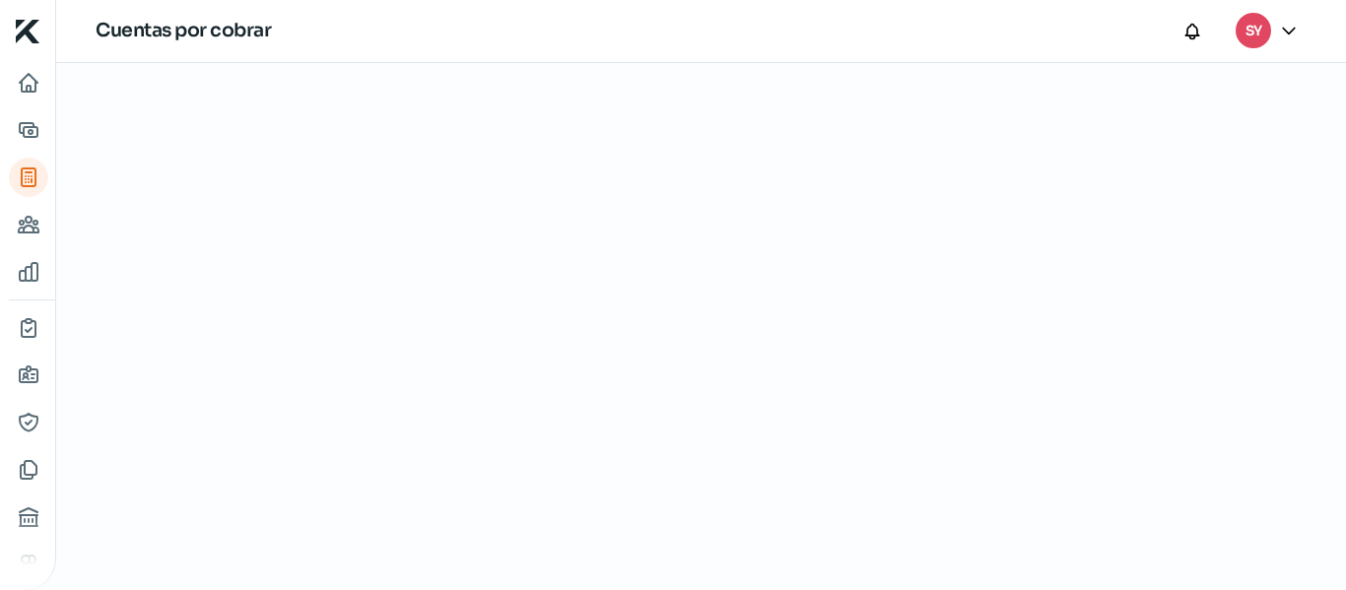
click at [979, 472] on div at bounding box center [701, 326] width 1290 height 527
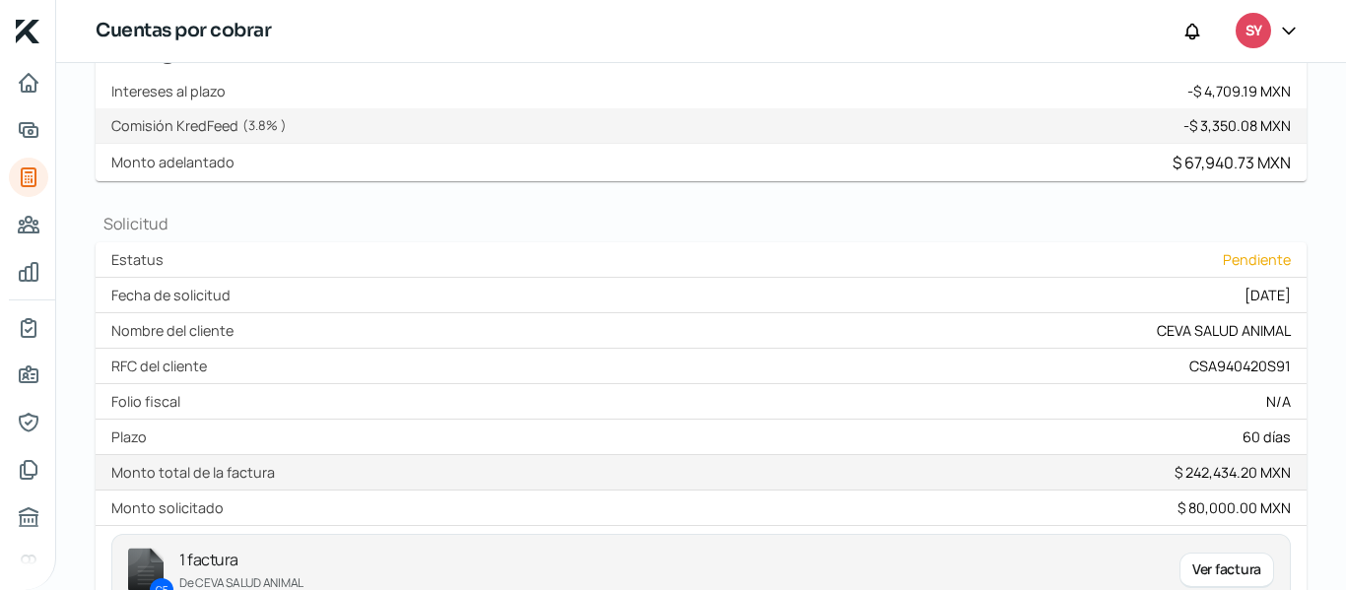
scroll to position [608, 0]
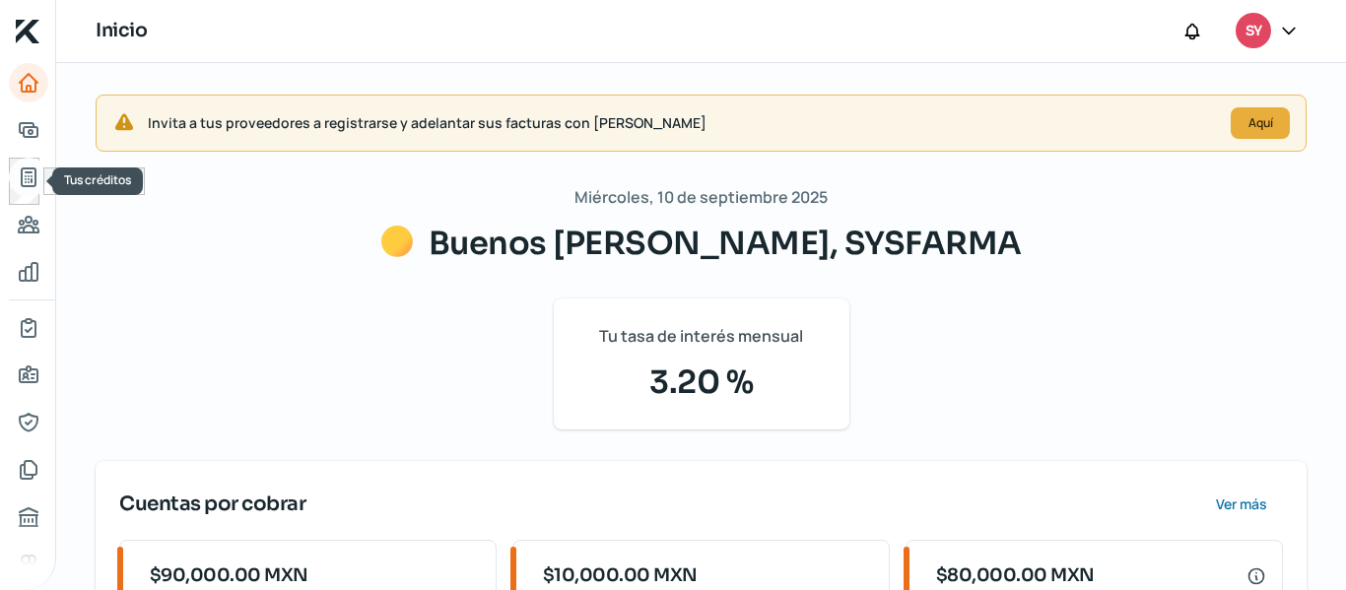
click at [22, 178] on icon "Tus créditos" at bounding box center [29, 178] width 14 height 18
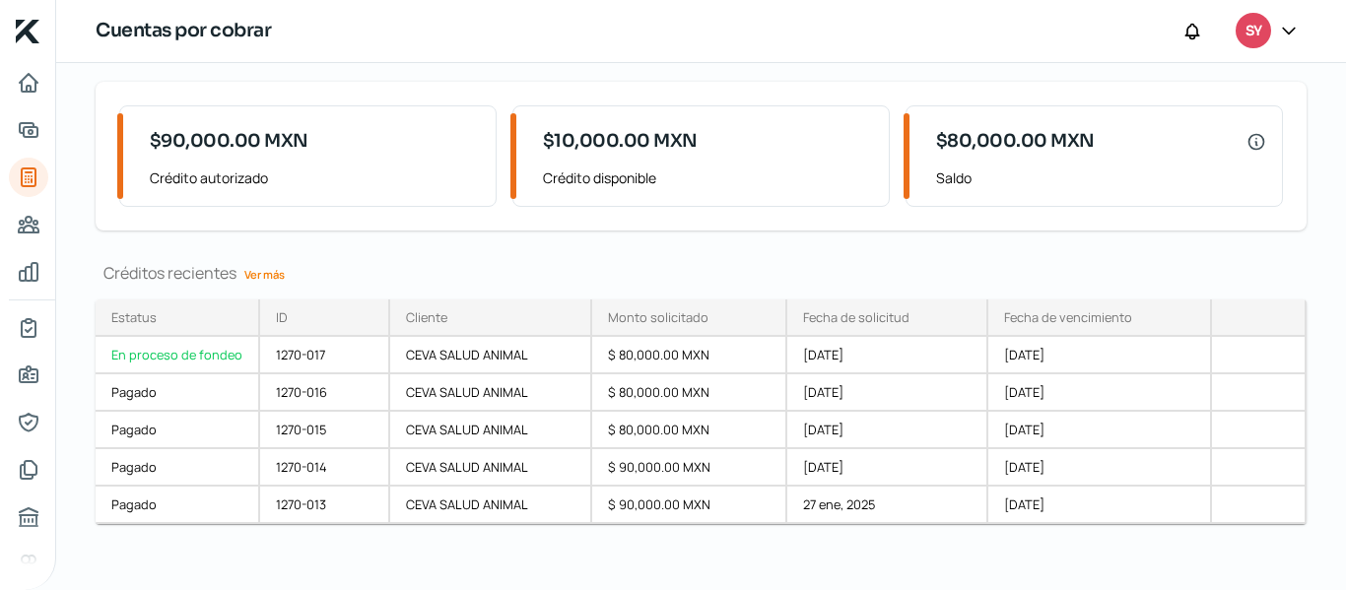
scroll to position [141, 0]
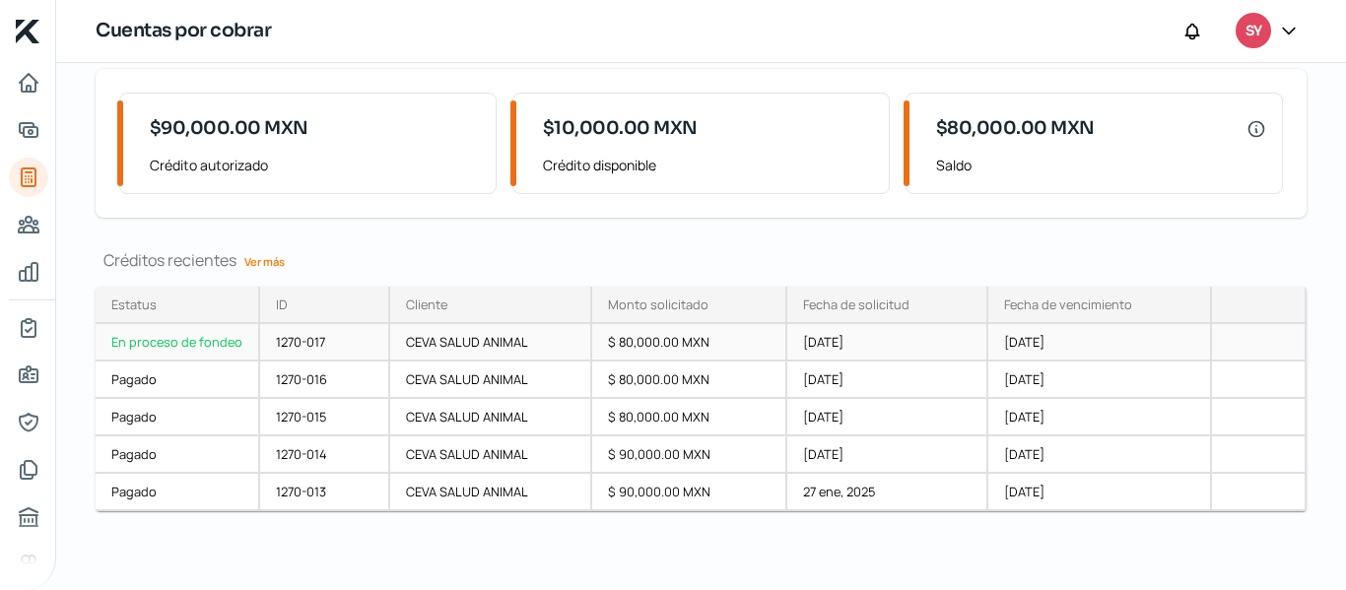
click at [185, 352] on div "En proceso de fondeo" at bounding box center [178, 342] width 165 height 37
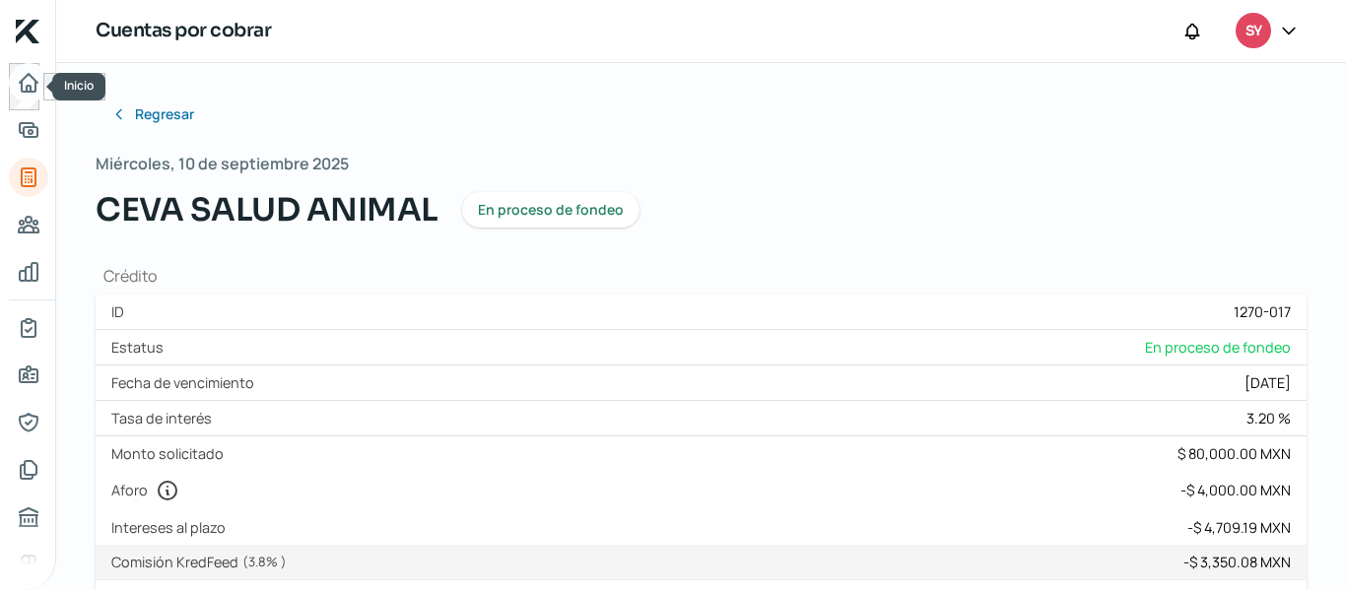
click at [38, 89] on icon "Inicio" at bounding box center [29, 83] width 24 height 24
